Goal: Information Seeking & Learning: Learn about a topic

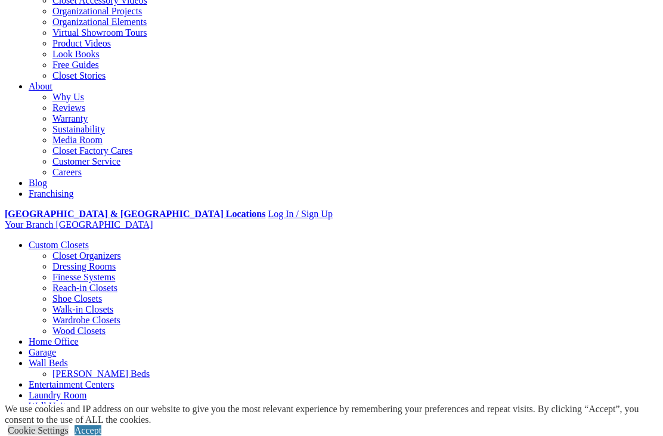
scroll to position [253, 0]
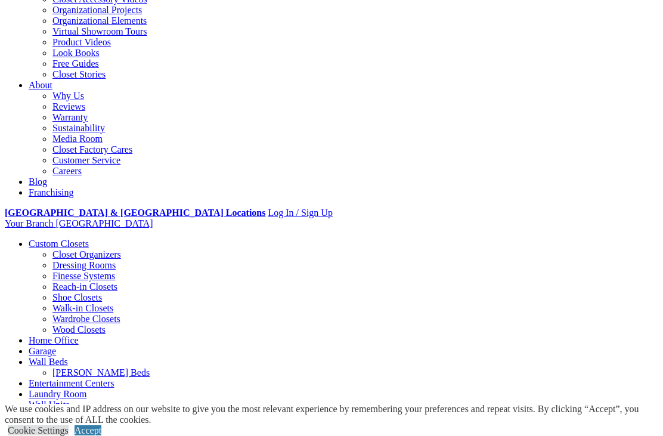
click at [69, 436] on link "Cookie Settings" at bounding box center [38, 430] width 61 height 10
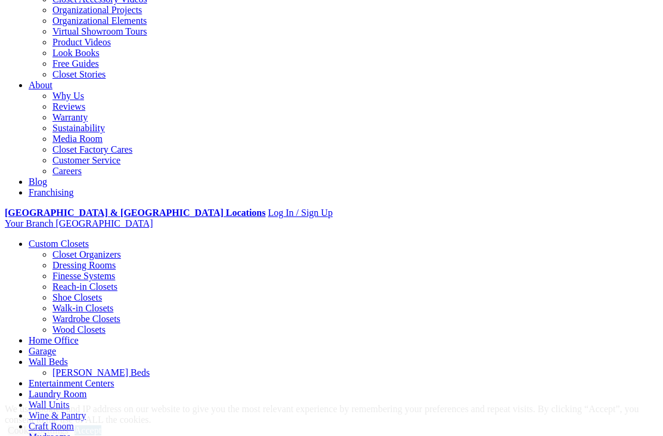
click at [79, 335] on link "Home Office" at bounding box center [54, 340] width 50 height 10
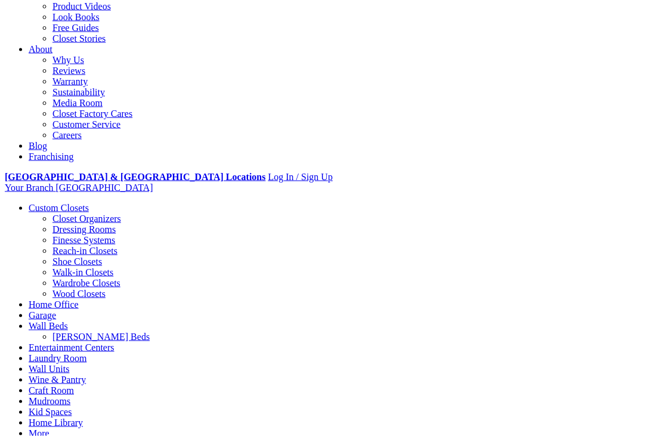
scroll to position [260, 0]
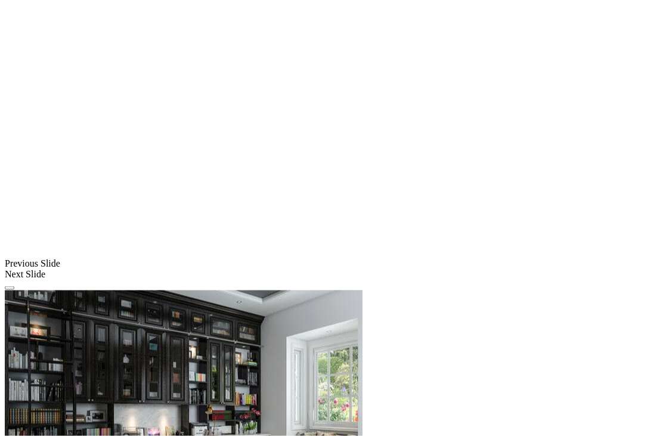
scroll to position [901, 0]
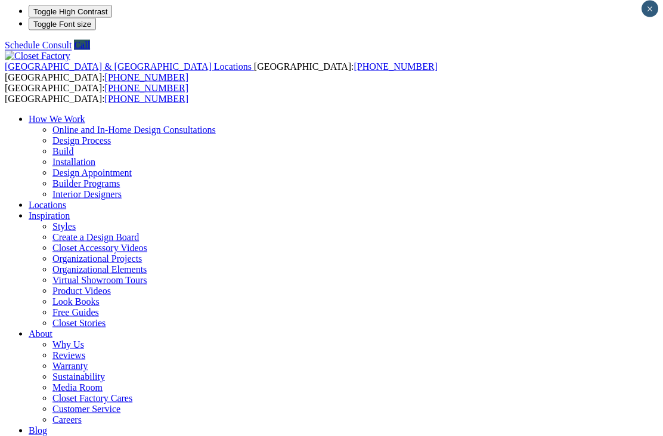
scroll to position [0, 0]
